Goal: Information Seeking & Learning: Learn about a topic

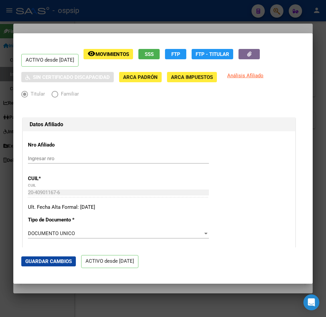
click at [183, 19] on div at bounding box center [163, 158] width 326 height 317
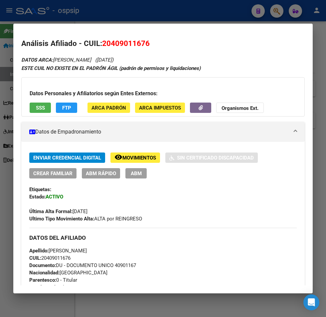
click at [150, 12] on div at bounding box center [163, 158] width 326 height 317
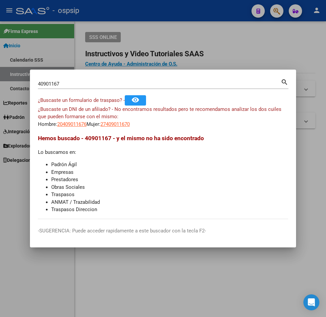
click at [62, 84] on input "40901167" at bounding box center [159, 84] width 243 height 6
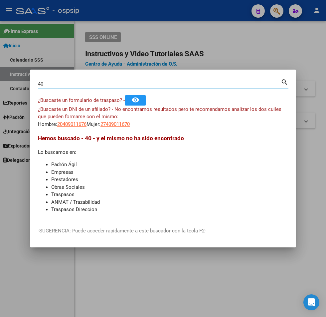
type input "4"
type input "22886280"
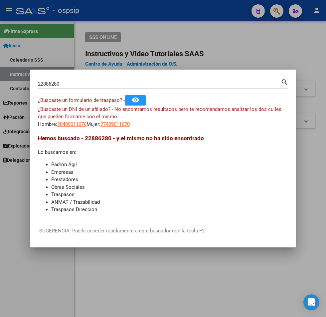
click at [284, 84] on mat-icon "search" at bounding box center [285, 82] width 8 height 8
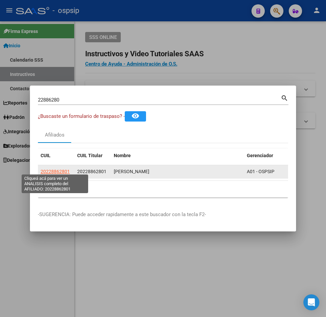
click at [53, 170] on span "20228862801" at bounding box center [55, 171] width 29 height 5
type textarea "20228862801"
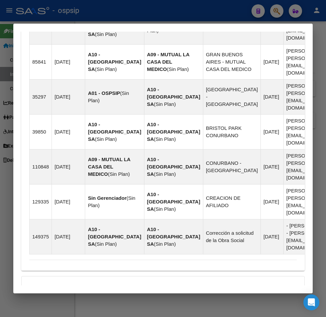
scroll to position [657, 0]
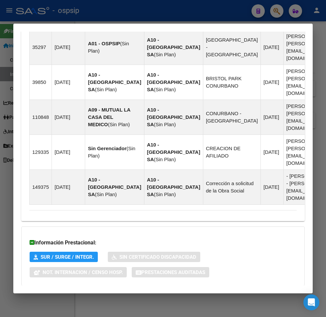
click at [111, 296] on span "Aportes y Contribuciones del Afiliado: 20228862801" at bounding box center [101, 299] width 125 height 6
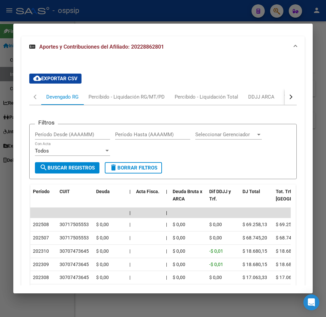
scroll to position [923, 0]
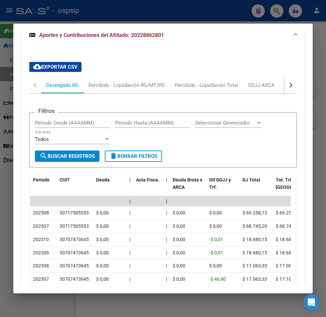
click at [288, 83] on div "button" at bounding box center [290, 85] width 5 height 5
click at [209, 82] on div "Transferencias ARCA" at bounding box center [216, 85] width 47 height 7
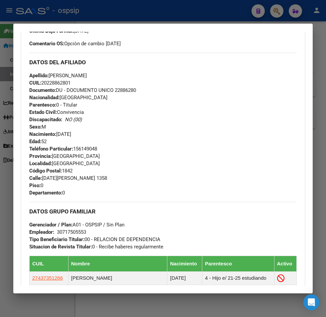
scroll to position [208, 0]
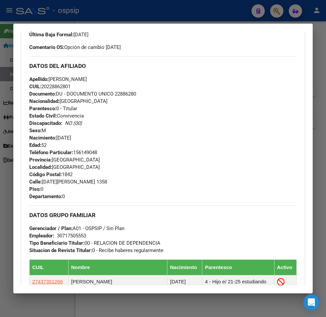
click at [122, 16] on div at bounding box center [163, 158] width 326 height 317
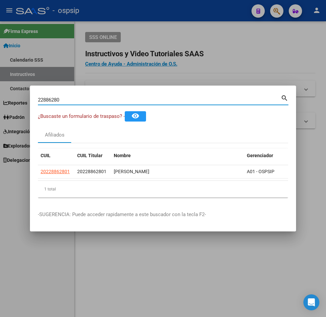
click at [62, 97] on input "22886280" at bounding box center [159, 100] width 243 height 6
type input "2"
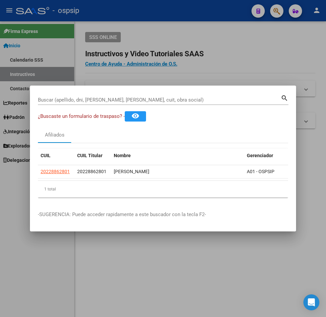
click at [48, 97] on input "Buscar (apellido, dni, [PERSON_NAME], [PERSON_NAME], cuit, obra social)" at bounding box center [159, 100] width 243 height 6
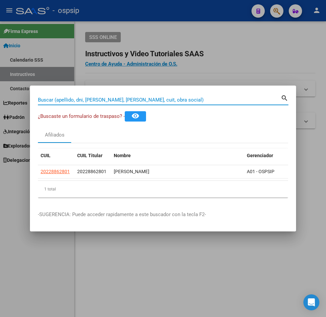
click at [50, 97] on input "Buscar (apellido, dni, [PERSON_NAME], [PERSON_NAME], cuit, obra social)" at bounding box center [159, 100] width 243 height 6
type input "93056358"
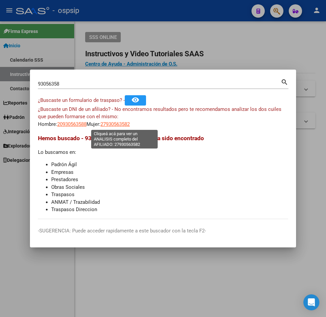
click at [123, 124] on span "27930563582" at bounding box center [115, 124] width 29 height 6
type textarea "27930563582"
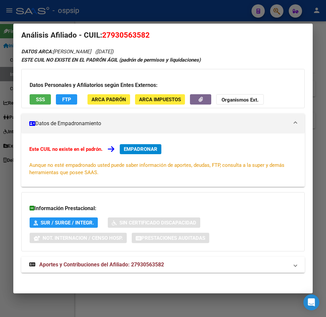
scroll to position [11, 0]
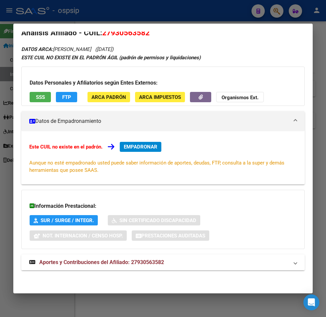
click at [123, 263] on span "Aportes y Contribuciones del Afiliado: 27930563582" at bounding box center [101, 262] width 125 height 6
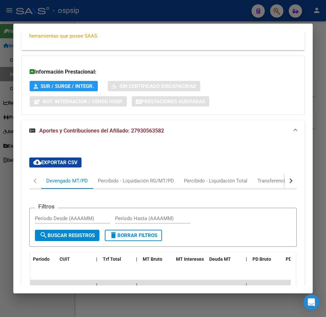
scroll to position [177, 0]
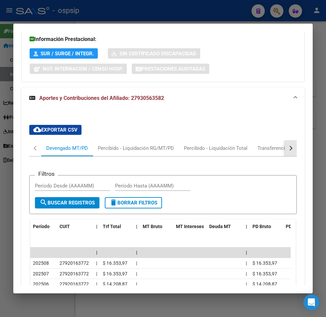
click at [288, 148] on button "button" at bounding box center [291, 148] width 12 height 16
click at [249, 148] on div "Transferencias ARCA" at bounding box center [252, 147] width 47 height 7
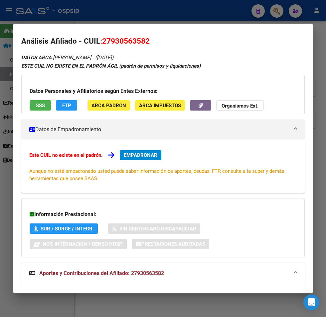
scroll to position [0, 0]
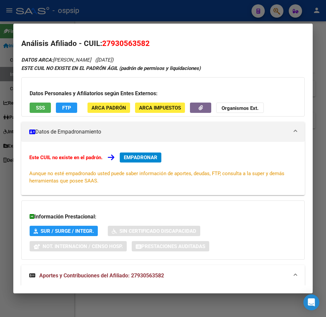
click at [89, 9] on div at bounding box center [163, 158] width 326 height 317
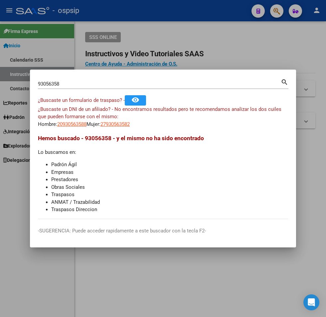
click at [63, 85] on input "93056358" at bounding box center [159, 84] width 243 height 6
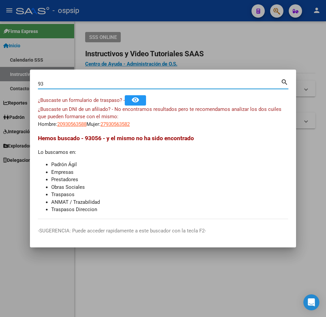
type input "9"
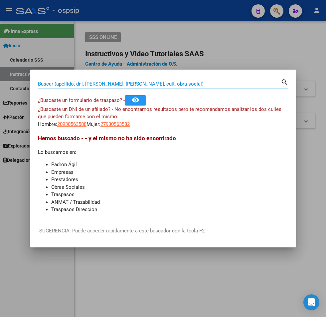
click at [50, 82] on input "Buscar (apellido, dni, [PERSON_NAME], [PERSON_NAME], cuit, obra social)" at bounding box center [159, 84] width 243 height 6
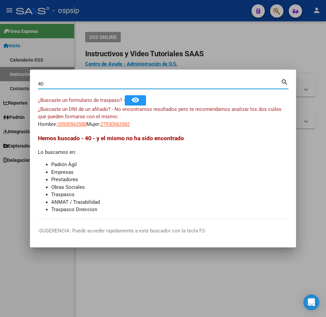
type input "4"
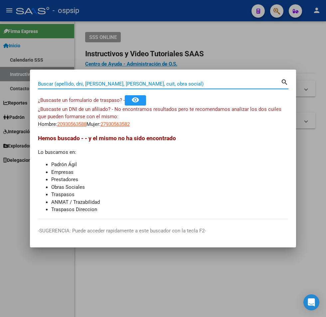
click at [47, 81] on input "Buscar (apellido, dni, [PERSON_NAME], [PERSON_NAME], cuit, obra social)" at bounding box center [159, 84] width 243 height 6
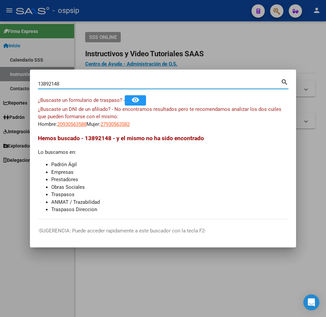
type input "13892148"
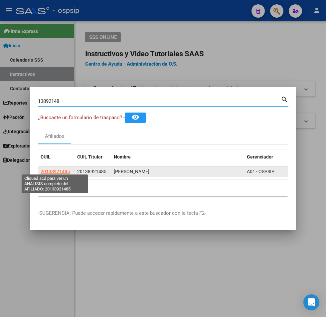
click at [54, 170] on span "20138921485" at bounding box center [55, 171] width 29 height 5
type textarea "20138921485"
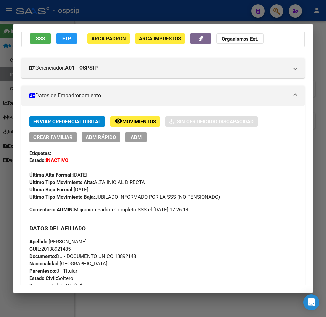
scroll to position [20, 0]
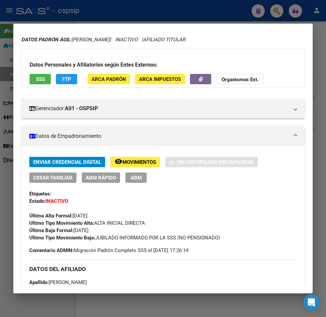
click at [122, 13] on div at bounding box center [163, 158] width 326 height 317
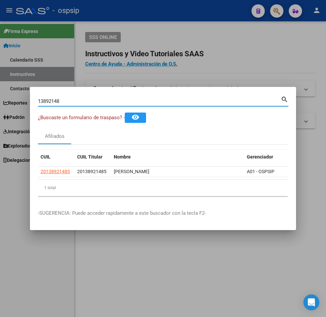
click at [63, 98] on input "13892148" at bounding box center [159, 101] width 243 height 6
type input "1"
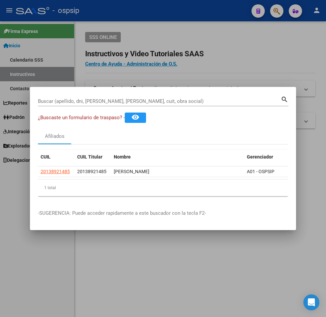
click at [242, 58] on div at bounding box center [163, 158] width 326 height 317
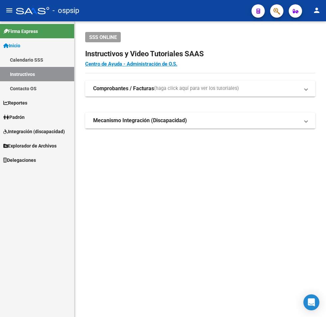
click at [276, 15] on span "button" at bounding box center [277, 11] width 7 height 14
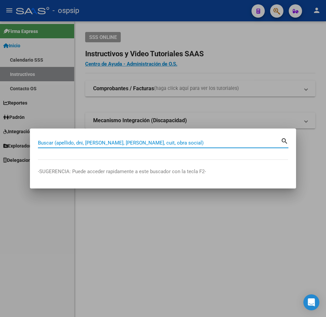
click at [49, 141] on input "Buscar (apellido, dni, [PERSON_NAME], [PERSON_NAME], cuit, obra social)" at bounding box center [159, 143] width 243 height 6
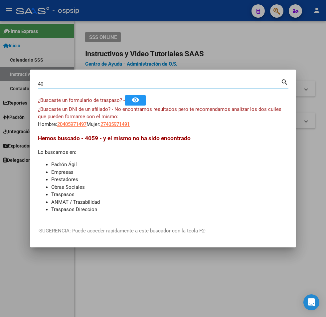
type input "4"
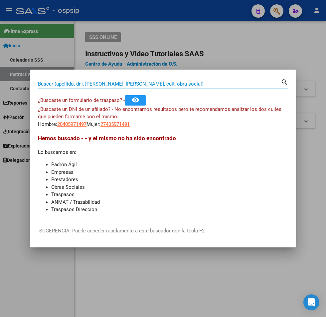
type input "2"
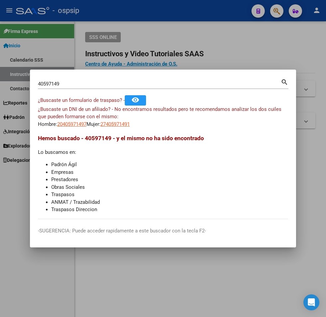
click at [284, 84] on mat-icon "search" at bounding box center [285, 82] width 8 height 8
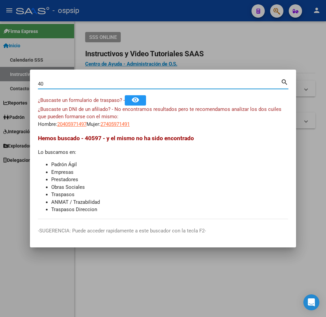
type input "4"
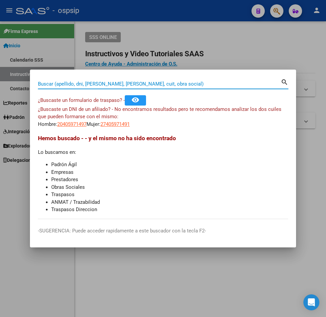
click at [284, 82] on mat-icon "search" at bounding box center [285, 82] width 8 height 8
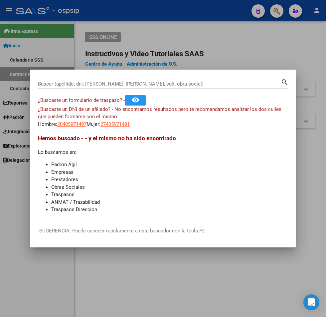
click at [55, 82] on input "Buscar (apellido, dni, [PERSON_NAME], [PERSON_NAME], cuit, obra social)" at bounding box center [159, 84] width 243 height 6
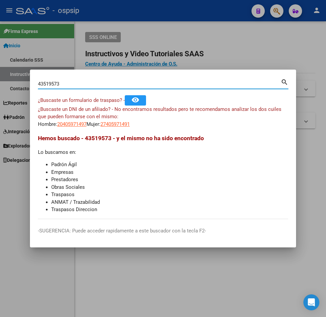
type input "43519573"
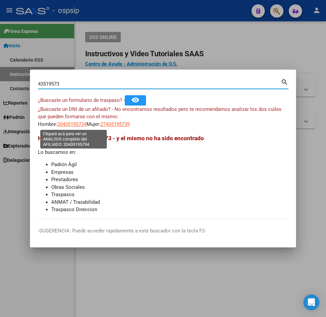
click at [71, 125] on span "20435195734" at bounding box center [71, 124] width 29 height 6
type textarea "20435195734"
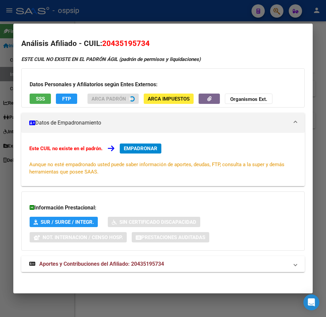
scroll to position [2, 0]
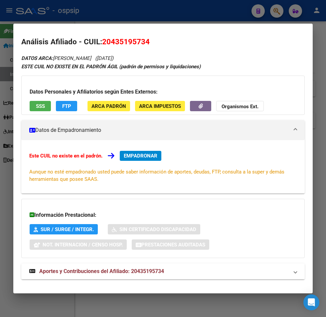
click at [114, 270] on span "Aportes y Contribuciones del Afiliado: 20435195734" at bounding box center [101, 271] width 125 height 6
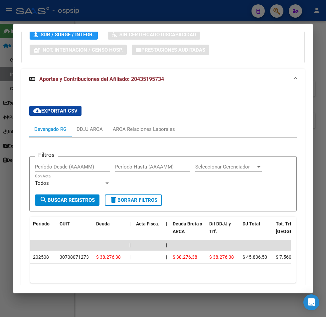
scroll to position [64, 0]
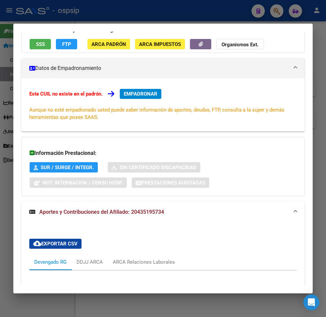
click at [195, 12] on div at bounding box center [163, 158] width 326 height 317
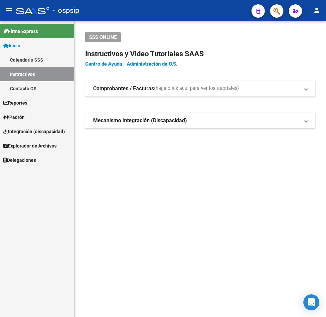
click at [272, 14] on button "button" at bounding box center [276, 10] width 13 height 13
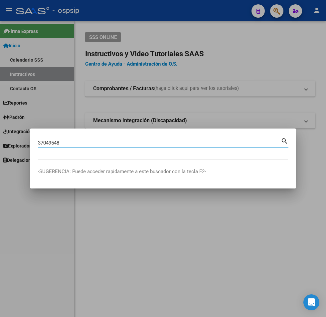
type input "37049548"
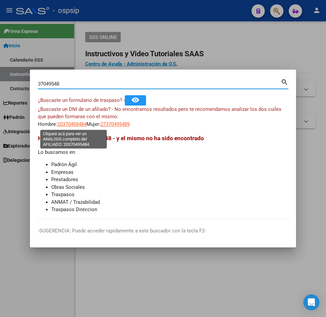
click at [70, 126] on span "20370495484" at bounding box center [71, 124] width 29 height 6
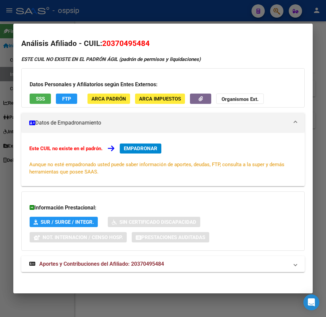
drag, startPoint x: 146, startPoint y: 13, endPoint x: 152, endPoint y: 4, distance: 9.9
click at [152, 4] on div at bounding box center [163, 158] width 326 height 317
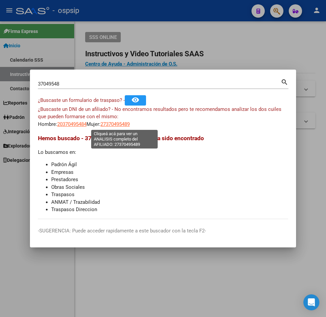
click at [117, 125] on span "27370495489" at bounding box center [115, 124] width 29 height 6
type textarea "27370495489"
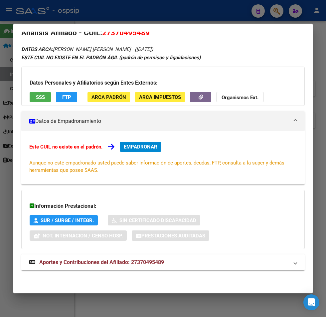
click at [197, 266] on mat-panel-title "Aportes y Contribuciones del Afiliado: 27370495489" at bounding box center [159, 262] width 260 height 8
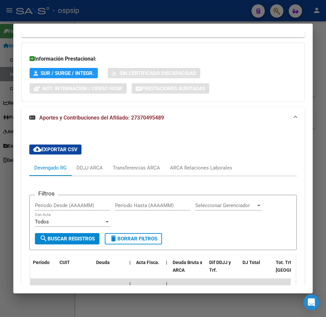
scroll to position [91, 0]
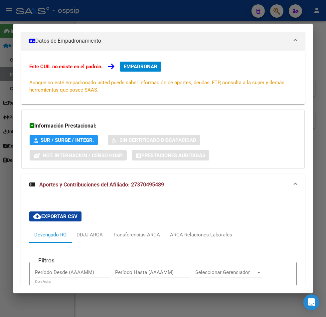
click at [166, 1] on div at bounding box center [163, 158] width 326 height 317
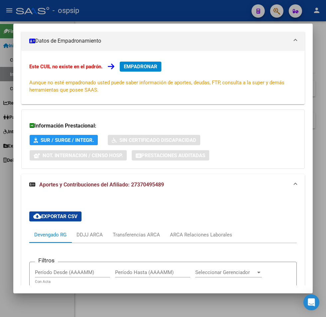
drag, startPoint x: 166, startPoint y: 1, endPoint x: 242, endPoint y: 34, distance: 82.3
click at [166, 1] on div at bounding box center [163, 158] width 326 height 317
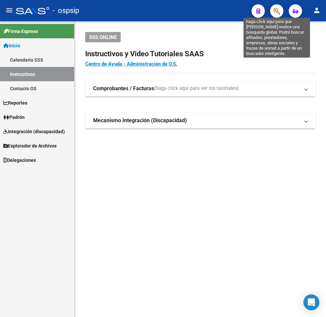
click at [274, 13] on icon "button" at bounding box center [277, 11] width 7 height 8
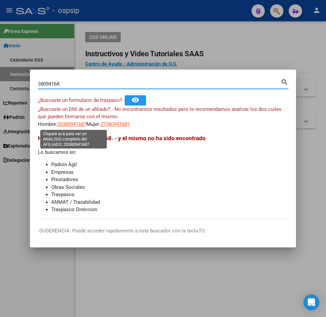
type input "38094168."
click at [68, 125] on span "20380941687" at bounding box center [71, 124] width 29 height 6
type textarea "20380941687"
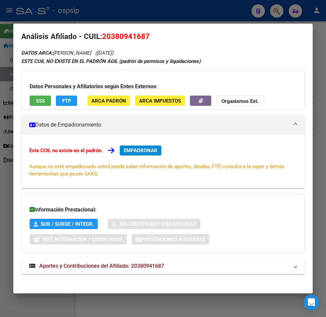
scroll to position [11, 0]
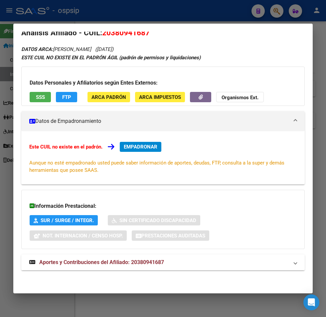
click at [188, 260] on mat-panel-title "Aportes y Contribuciones del Afiliado: 20380941687" at bounding box center [159, 262] width 260 height 8
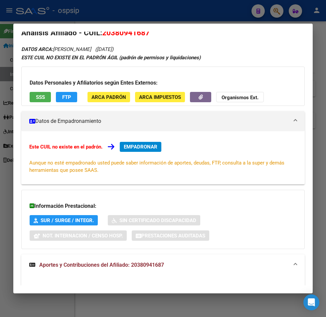
drag, startPoint x: 145, startPoint y: 11, endPoint x: 154, endPoint y: 10, distance: 9.1
click at [154, 10] on div at bounding box center [163, 158] width 326 height 317
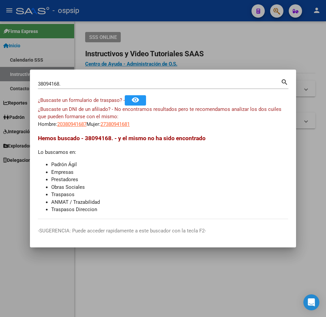
drag, startPoint x: 154, startPoint y: 10, endPoint x: 304, endPoint y: 56, distance: 156.8
click at [155, 10] on div at bounding box center [163, 158] width 326 height 317
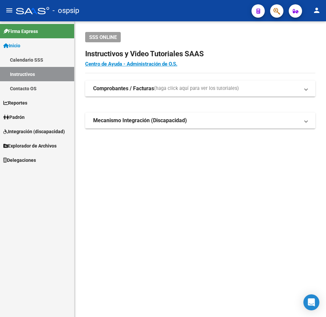
drag, startPoint x: 271, startPoint y: 3, endPoint x: 273, endPoint y: 6, distance: 3.4
click at [273, 6] on mat-toolbar "menu - ospsip person" at bounding box center [163, 10] width 326 height 21
click at [275, 16] on span "button" at bounding box center [277, 11] width 7 height 14
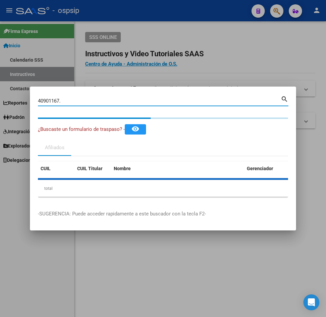
type input "40901167"
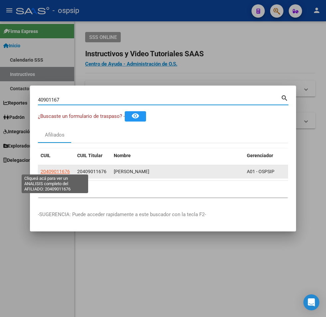
click at [63, 169] on span "20409011676" at bounding box center [55, 171] width 29 height 5
type textarea "20409011676"
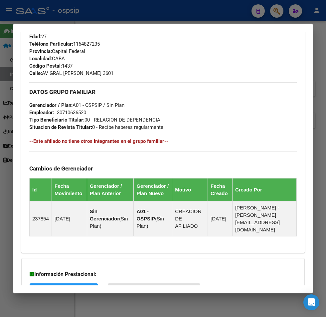
scroll to position [365, 0]
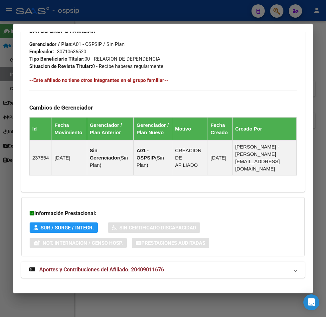
click at [239, 266] on mat-panel-title "Aportes y Contribuciones del Afiliado: 20409011676" at bounding box center [159, 270] width 260 height 8
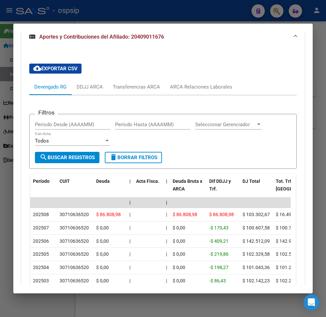
scroll to position [479, 0]
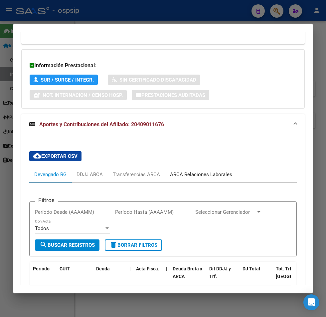
click at [205, 171] on div "ARCA Relaciones Laborales" at bounding box center [201, 174] width 62 height 7
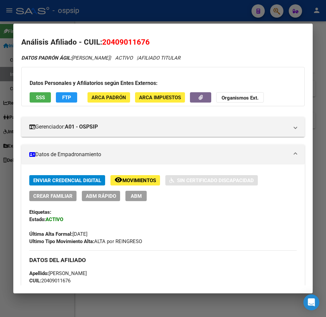
scroll to position [0, 0]
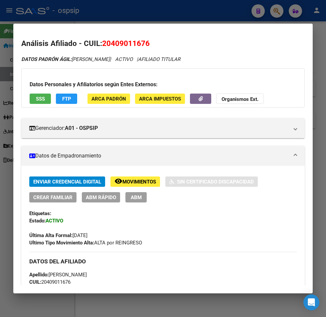
click at [186, 14] on div at bounding box center [163, 158] width 326 height 317
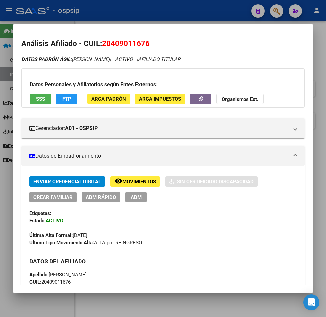
click at [187, 14] on div at bounding box center [163, 158] width 326 height 317
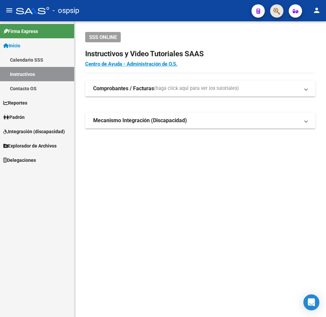
click at [277, 5] on span "button" at bounding box center [277, 11] width 7 height 14
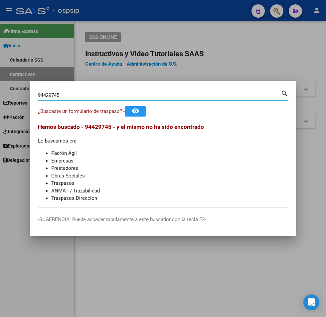
type input "94429745"
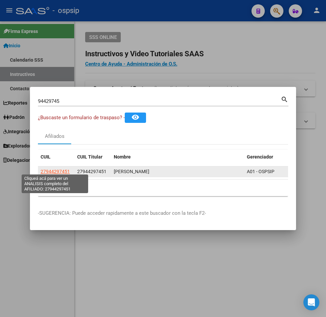
click at [46, 169] on span "27944297451" at bounding box center [55, 171] width 29 height 5
type textarea "27944297451"
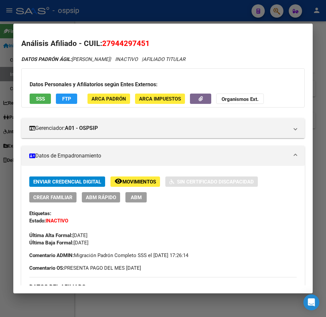
click at [63, 93] on div "Datos Personales y Afiliatorios según Entes Externos: SSS FTP ARCA Padrón ARCA …" at bounding box center [163, 87] width 284 height 39
click at [67, 103] on button "FTP" at bounding box center [66, 99] width 21 height 10
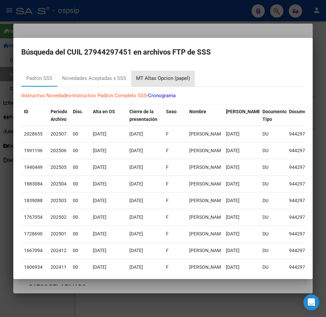
click at [180, 83] on div "MT Altas Opcion (papel)" at bounding box center [163, 79] width 64 height 16
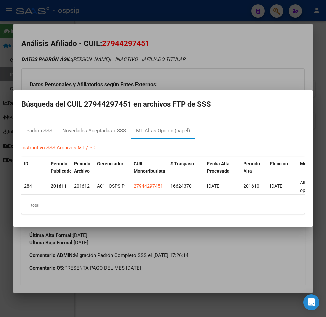
click at [291, 250] on div at bounding box center [163, 158] width 326 height 317
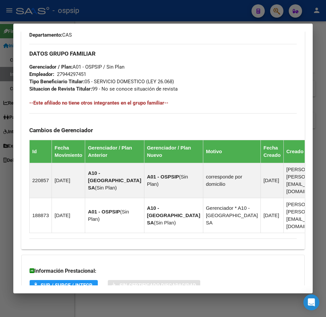
scroll to position [432, 0]
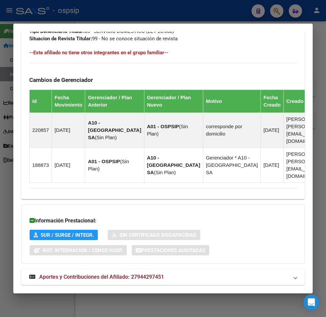
click at [210, 269] on mat-expansion-panel-header "Aportes y Contribuciones del Afiliado: 27944297451" at bounding box center [163, 277] width 284 height 16
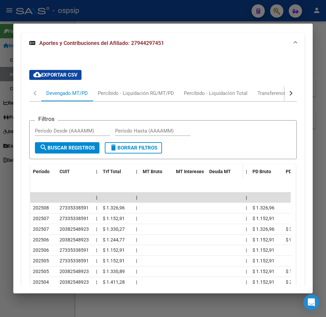
scroll to position [702, 0]
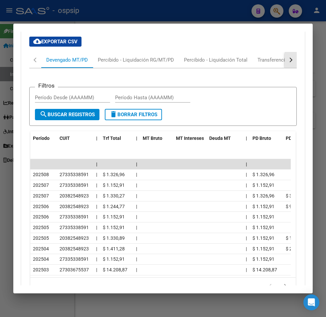
click at [285, 52] on button "button" at bounding box center [291, 60] width 12 height 16
click at [268, 56] on div "Transferencias ARCA" at bounding box center [252, 59] width 47 height 7
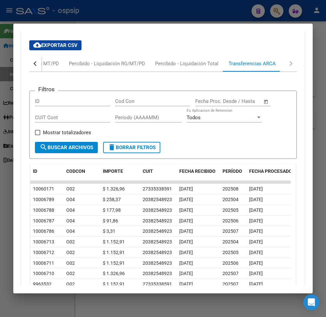
scroll to position [716, 0]
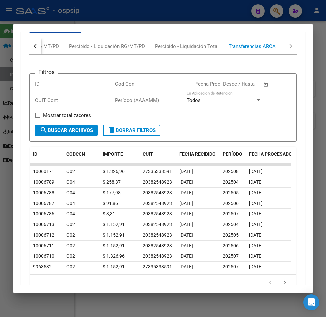
click at [160, 11] on div at bounding box center [163, 158] width 326 height 317
click at [162, 11] on div at bounding box center [163, 158] width 326 height 317
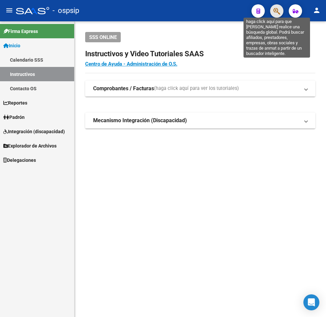
click at [275, 14] on icon "button" at bounding box center [277, 11] width 7 height 8
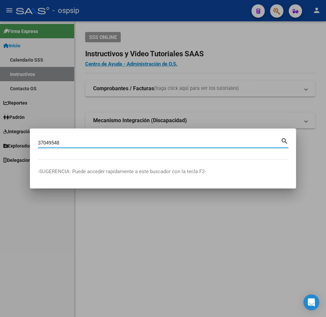
type input "37049548"
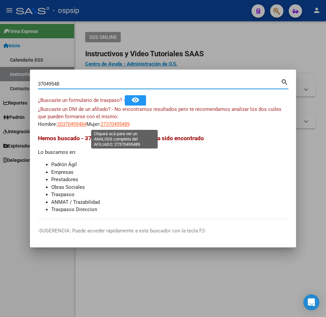
click at [124, 121] on span "27370495489" at bounding box center [115, 124] width 29 height 6
type textarea "27370495489"
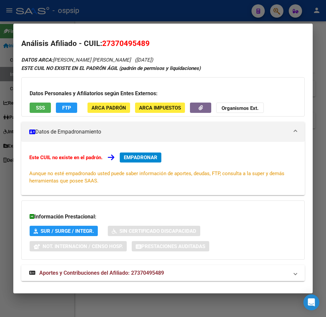
click at [191, 264] on div "DATOS ARCA: [PERSON_NAME] [PERSON_NAME] ([DATE]) ESTE CUIL NO EXISTE EN EL PADR…" at bounding box center [163, 172] width 284 height 233
click at [194, 267] on div "DATOS ARCA: [PERSON_NAME] [PERSON_NAME] ([DATE]) ESTE CUIL NO EXISTE EN EL PADR…" at bounding box center [163, 172] width 284 height 233
click at [198, 267] on mat-expansion-panel-header "Aportes y Contribuciones del Afiliado: 27370495489" at bounding box center [163, 273] width 284 height 16
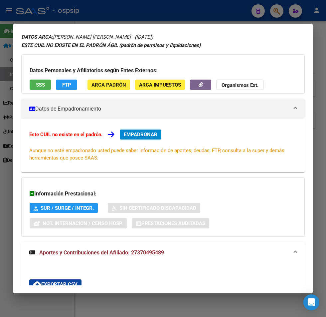
scroll to position [0, 0]
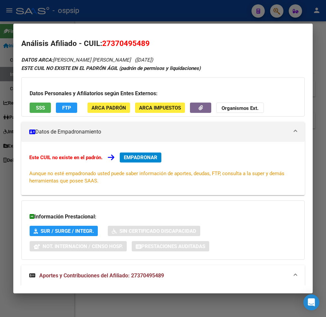
click at [165, 2] on div at bounding box center [163, 158] width 326 height 317
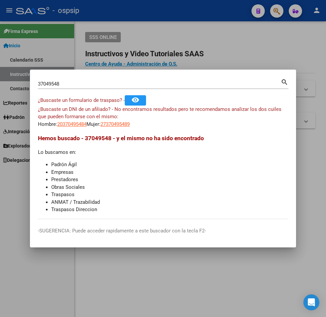
click at [167, 2] on div at bounding box center [163, 158] width 326 height 317
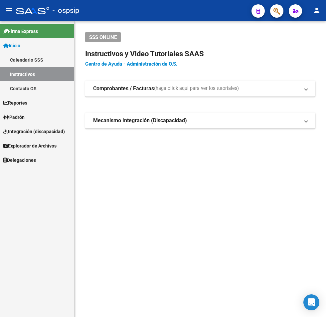
click at [279, 6] on span "button" at bounding box center [277, 11] width 7 height 14
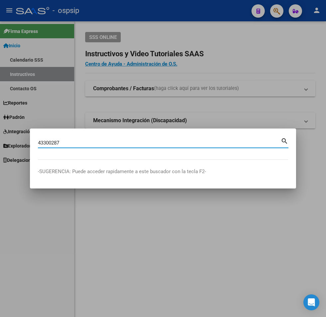
type input "43300287"
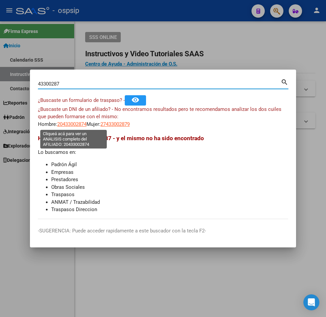
click at [74, 122] on span "20433002874" at bounding box center [71, 124] width 29 height 6
type textarea "20433002874"
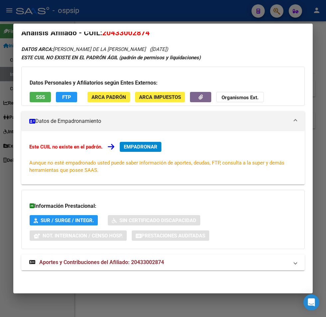
click at [189, 265] on mat-panel-title "Aportes y Contribuciones del Afiliado: 20433002874" at bounding box center [159, 262] width 260 height 8
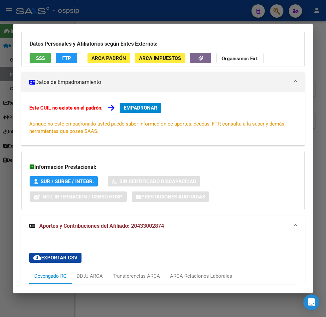
scroll to position [216, 0]
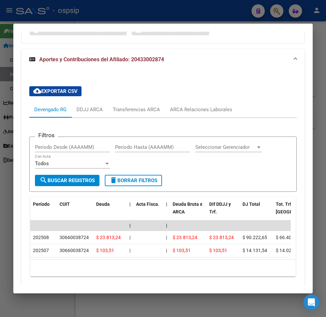
click at [167, 20] on div at bounding box center [163, 158] width 326 height 317
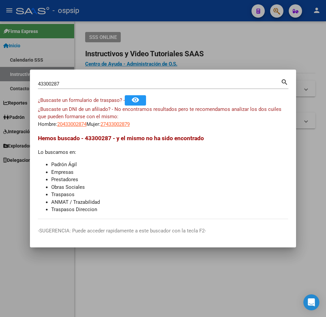
click at [169, 18] on div at bounding box center [163, 158] width 326 height 317
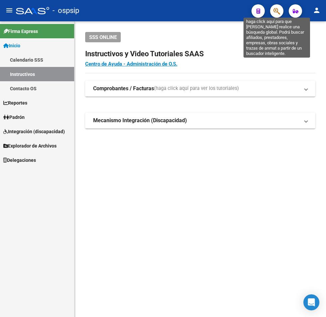
click at [274, 11] on icon "button" at bounding box center [277, 11] width 7 height 8
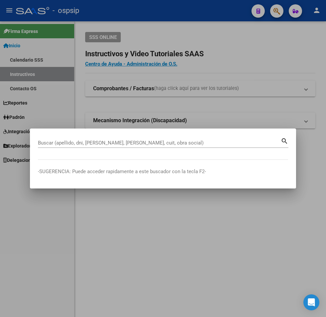
click at [258, 98] on div at bounding box center [163, 158] width 326 height 317
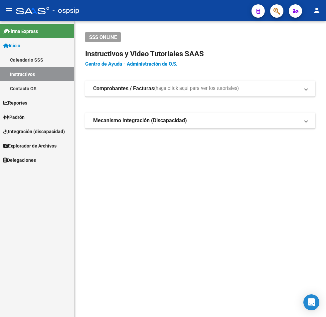
click at [274, 10] on button "button" at bounding box center [276, 10] width 13 height 13
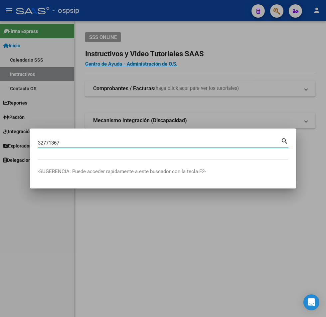
type input "32771367"
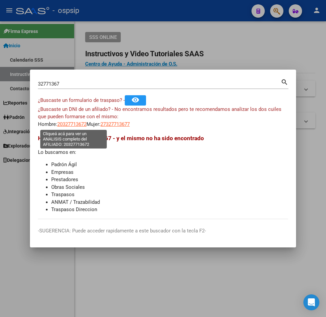
click at [73, 126] on span "20327713672" at bounding box center [71, 124] width 29 height 6
type textarea "20327713672"
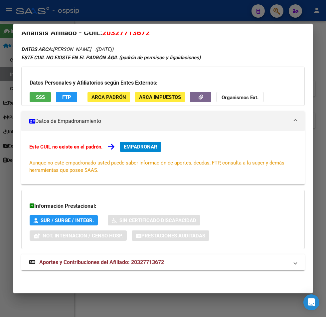
click at [212, 268] on mat-expansion-panel-header "Aportes y Contribuciones del Afiliado: 20327713672" at bounding box center [163, 262] width 284 height 16
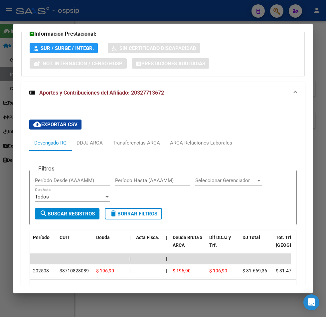
scroll to position [230, 0]
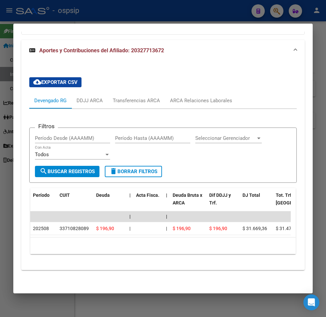
click at [134, 8] on div at bounding box center [163, 158] width 326 height 317
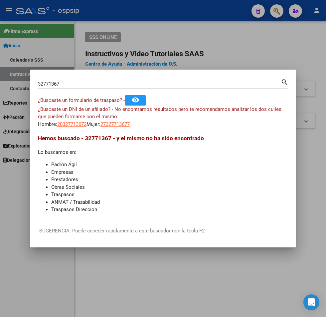
drag, startPoint x: 134, startPoint y: 8, endPoint x: 212, endPoint y: 98, distance: 118.9
click at [134, 9] on div at bounding box center [163, 158] width 326 height 317
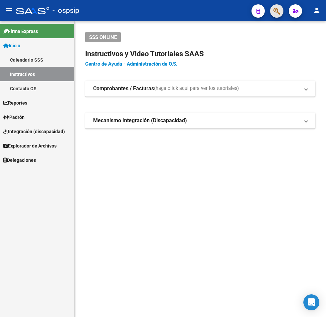
click at [277, 5] on span "button" at bounding box center [277, 11] width 7 height 14
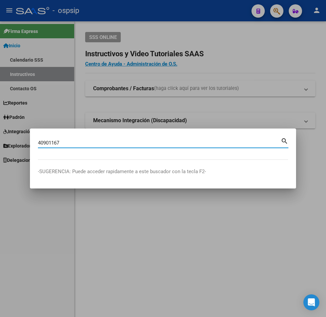
type input "40901167"
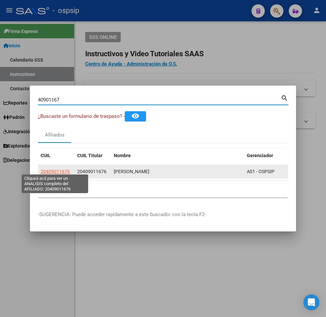
click at [49, 170] on span "20409011676" at bounding box center [55, 171] width 29 height 5
copy span "4"
type textarea "20409011676"
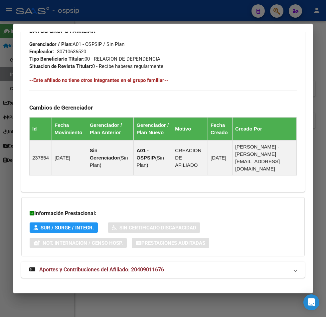
drag, startPoint x: 244, startPoint y: 255, endPoint x: 239, endPoint y: 233, distance: 22.9
click at [245, 262] on mat-expansion-panel-header "Aportes y Contribuciones del Afiliado: 20409011676" at bounding box center [163, 270] width 284 height 16
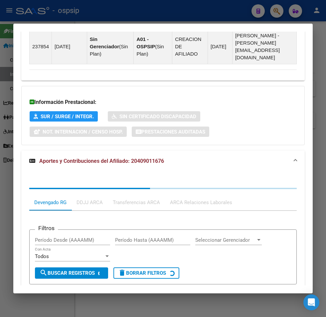
scroll to position [546, 0]
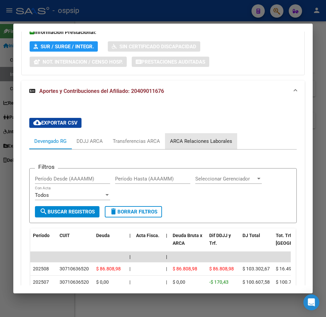
click at [205, 137] on div "ARCA Relaciones Laborales" at bounding box center [201, 140] width 62 height 7
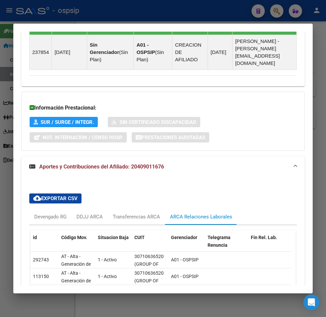
scroll to position [534, 0]
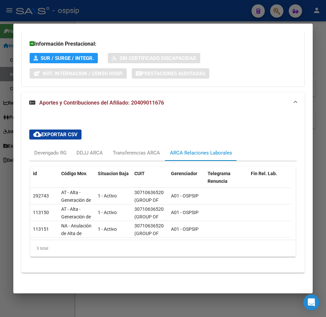
click at [158, 25] on mat-dialog-container "Análisis Afiliado - CUIL: 20409011676 DATOS PADRÓN ÁGIL: [PERSON_NAME] | ACTIVO…" at bounding box center [163, 158] width 300 height 269
click at [185, 20] on div at bounding box center [163, 158] width 326 height 317
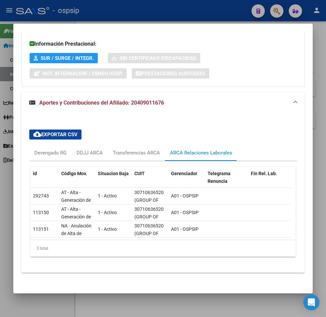
click at [186, 17] on div at bounding box center [163, 158] width 326 height 317
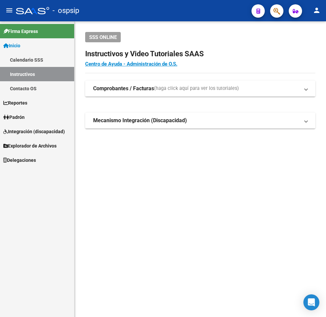
click at [280, 16] on span "button" at bounding box center [277, 11] width 7 height 14
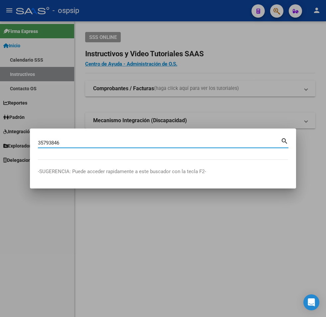
type input "35793846"
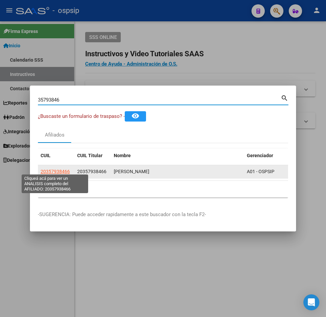
click at [54, 169] on span "20357938466" at bounding box center [55, 171] width 29 height 5
type textarea "20357938466"
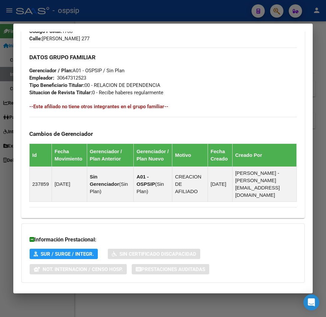
scroll to position [365, 0]
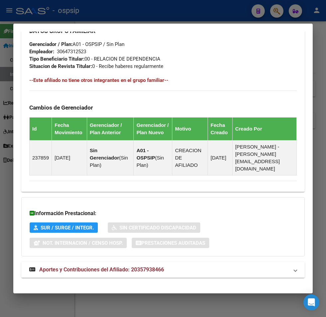
click at [193, 266] on mat-panel-title "Aportes y Contribuciones del Afiliado: 20357938466" at bounding box center [159, 270] width 260 height 8
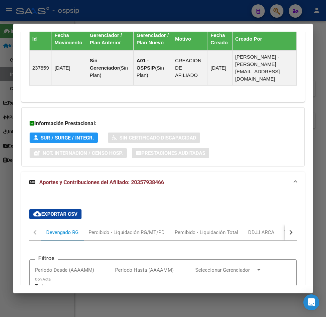
scroll to position [446, 0]
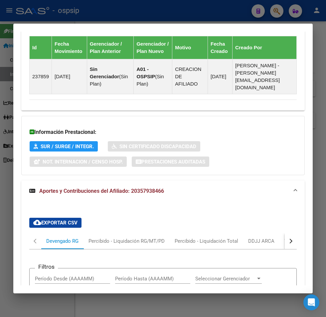
click at [285, 236] on button "button" at bounding box center [291, 241] width 12 height 16
drag, startPoint x: 263, startPoint y: 235, endPoint x: 273, endPoint y: 242, distance: 11.5
click at [267, 238] on div "ARCA Relaciones Laborales" at bounding box center [246, 241] width 72 height 16
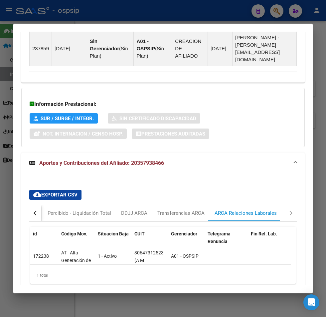
scroll to position [501, 0]
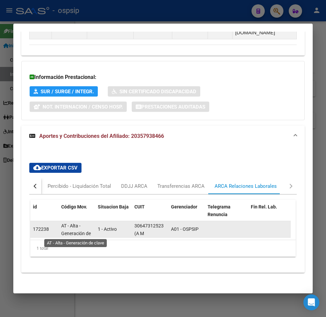
click at [90, 227] on span "AT - Alta - Generación de clave" at bounding box center [76, 233] width 30 height 21
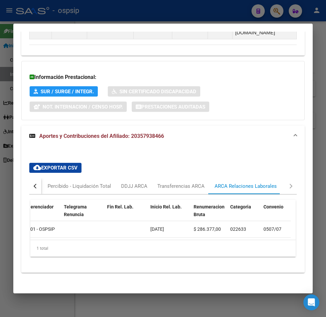
scroll to position [0, 0]
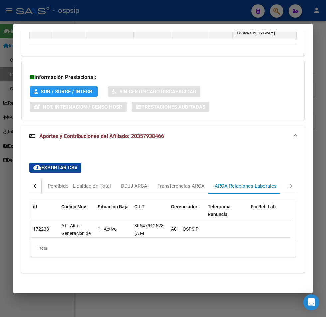
click at [184, 19] on div at bounding box center [163, 158] width 326 height 317
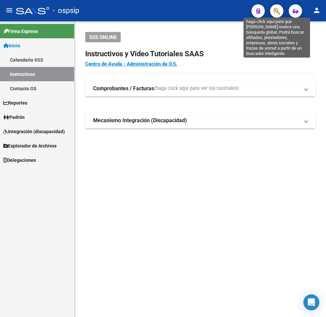
click at [274, 9] on icon "button" at bounding box center [277, 11] width 7 height 8
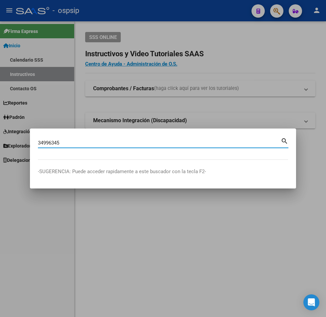
type input "34996345"
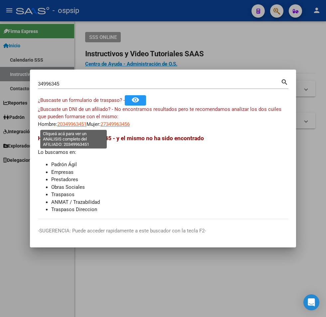
click at [76, 125] on span "20349963451" at bounding box center [71, 124] width 29 height 6
type textarea "20349963451"
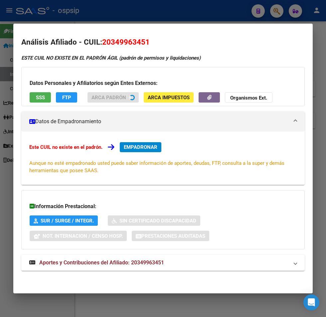
scroll to position [2, 0]
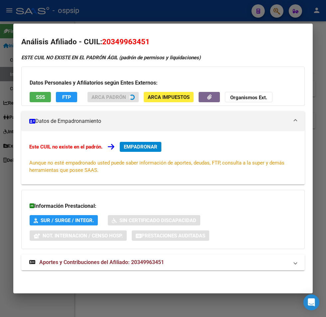
drag, startPoint x: 220, startPoint y: 255, endPoint x: 220, endPoint y: 250, distance: 5.7
click at [220, 252] on div "ESTE CUIL NO EXISTE EN EL PADRÓN ÁGIL (padrón de permisos y liquidaciones) Dato…" at bounding box center [163, 166] width 284 height 224
click at [194, 242] on div "Información Prestacional: SUR / SURGE / INTEGR. Sin Certificado Discapacidad No…" at bounding box center [163, 219] width 284 height 59
click at [203, 267] on mat-expansion-panel-header "Aportes y Contribuciones del Afiliado: 20349963451" at bounding box center [163, 262] width 284 height 16
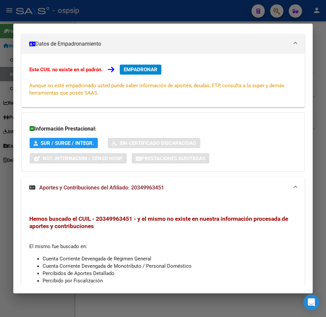
scroll to position [0, 0]
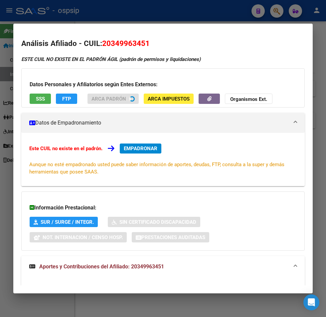
click at [189, 14] on div at bounding box center [163, 158] width 326 height 317
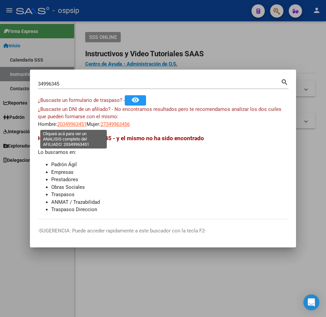
click at [74, 124] on span "20349963451" at bounding box center [71, 124] width 29 height 6
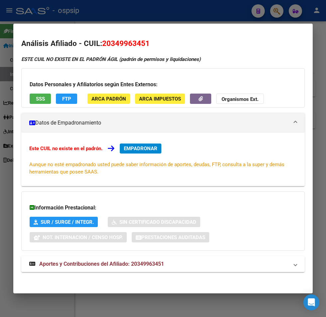
scroll to position [2, 0]
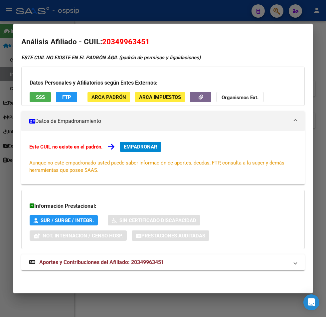
click at [186, 10] on div at bounding box center [163, 158] width 326 height 317
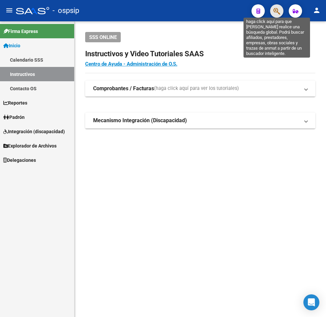
click at [279, 14] on icon "button" at bounding box center [277, 11] width 7 height 8
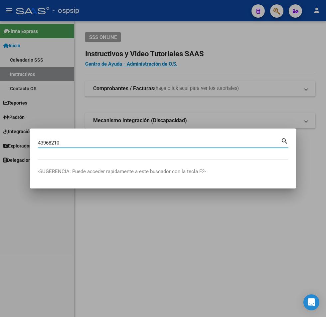
type input "43968210"
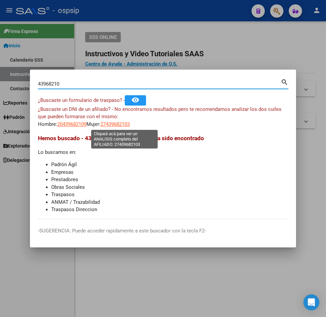
click at [118, 123] on span "27439682103" at bounding box center [115, 124] width 29 height 6
type textarea "27439682103"
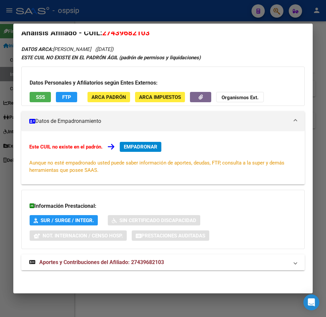
click at [216, 256] on mat-expansion-panel-header "Aportes y Contribuciones del Afiliado: 27439682103" at bounding box center [163, 262] width 284 height 16
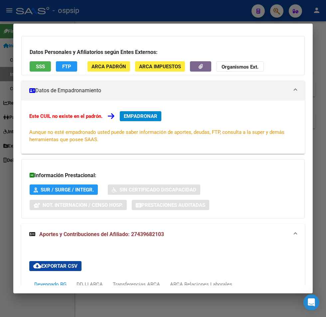
scroll to position [0, 0]
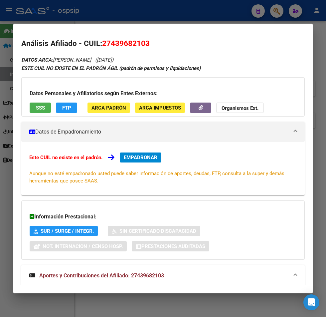
click at [127, 16] on div at bounding box center [163, 158] width 326 height 317
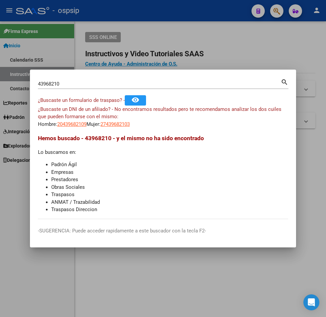
click at [127, 16] on div at bounding box center [163, 158] width 326 height 317
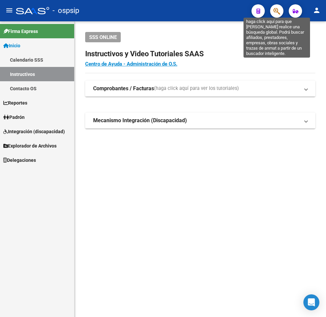
click at [277, 13] on icon "button" at bounding box center [277, 11] width 7 height 8
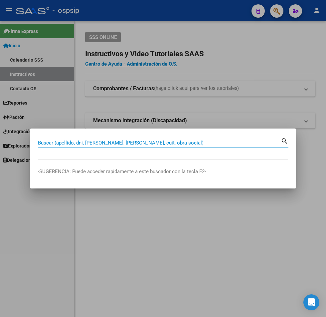
click at [62, 144] on input "Buscar (apellido, dni, [PERSON_NAME], [PERSON_NAME], cuit, obra social)" at bounding box center [159, 143] width 243 height 6
type input "5"
type input "59936792"
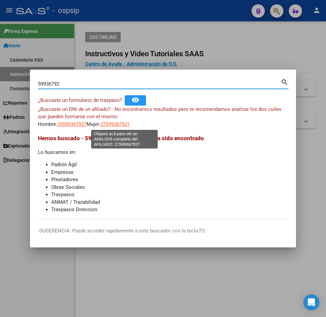
click at [125, 126] on span "27599367921" at bounding box center [115, 124] width 29 height 6
type textarea "27599367921"
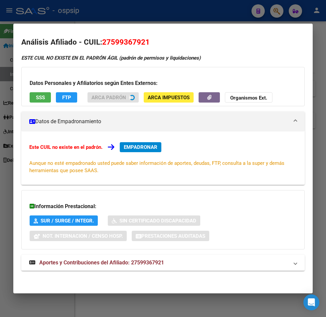
scroll to position [2, 0]
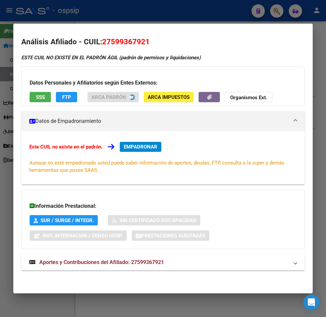
click at [103, 263] on span "Aportes y Contribuciones del Afiliado: 27599367921" at bounding box center [101, 262] width 125 height 6
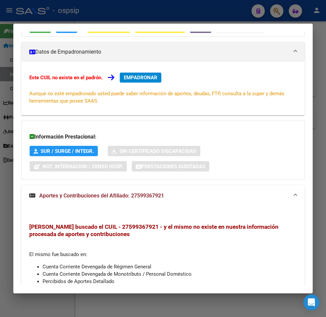
scroll to position [33, 0]
